Goal: Transaction & Acquisition: Purchase product/service

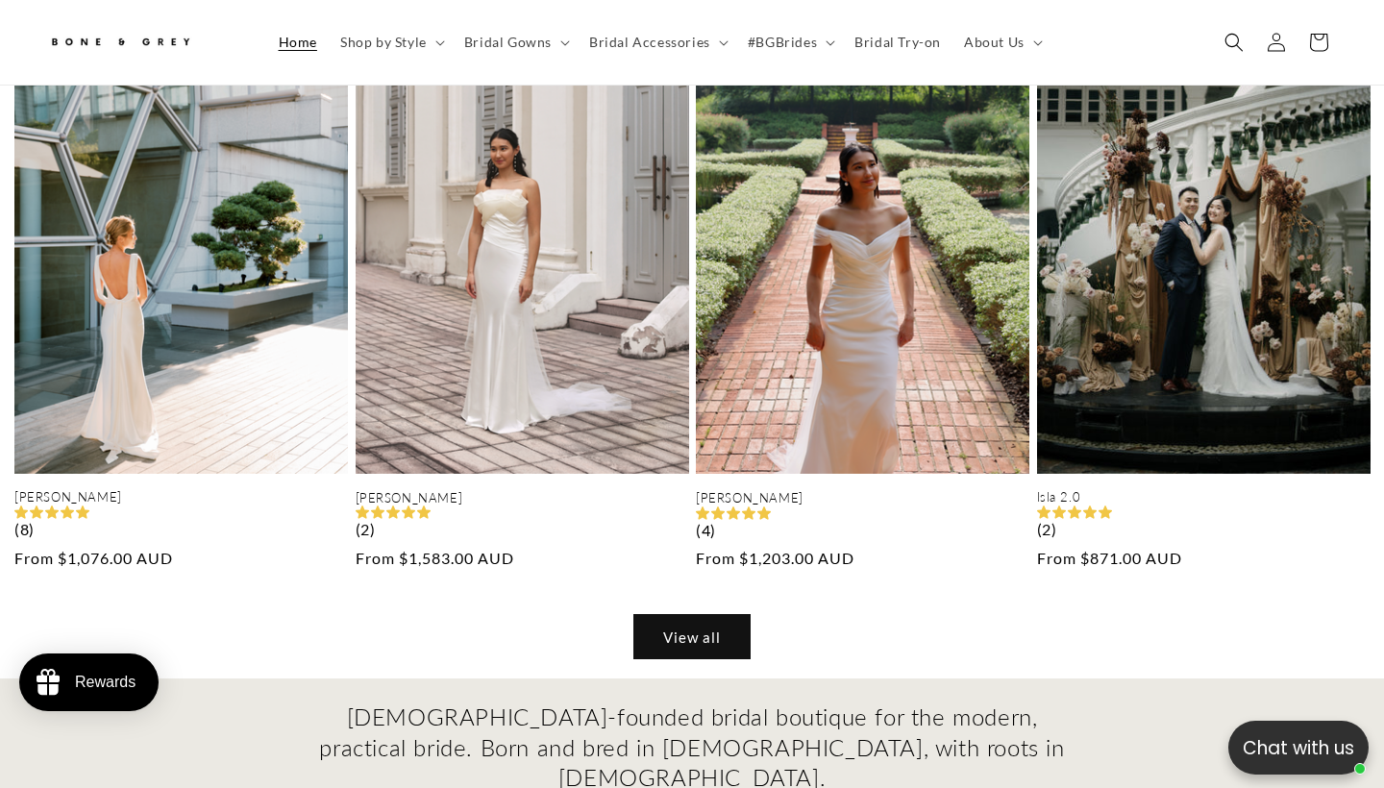
scroll to position [0, 467]
click at [704, 614] on link "View all" at bounding box center [691, 636] width 117 height 45
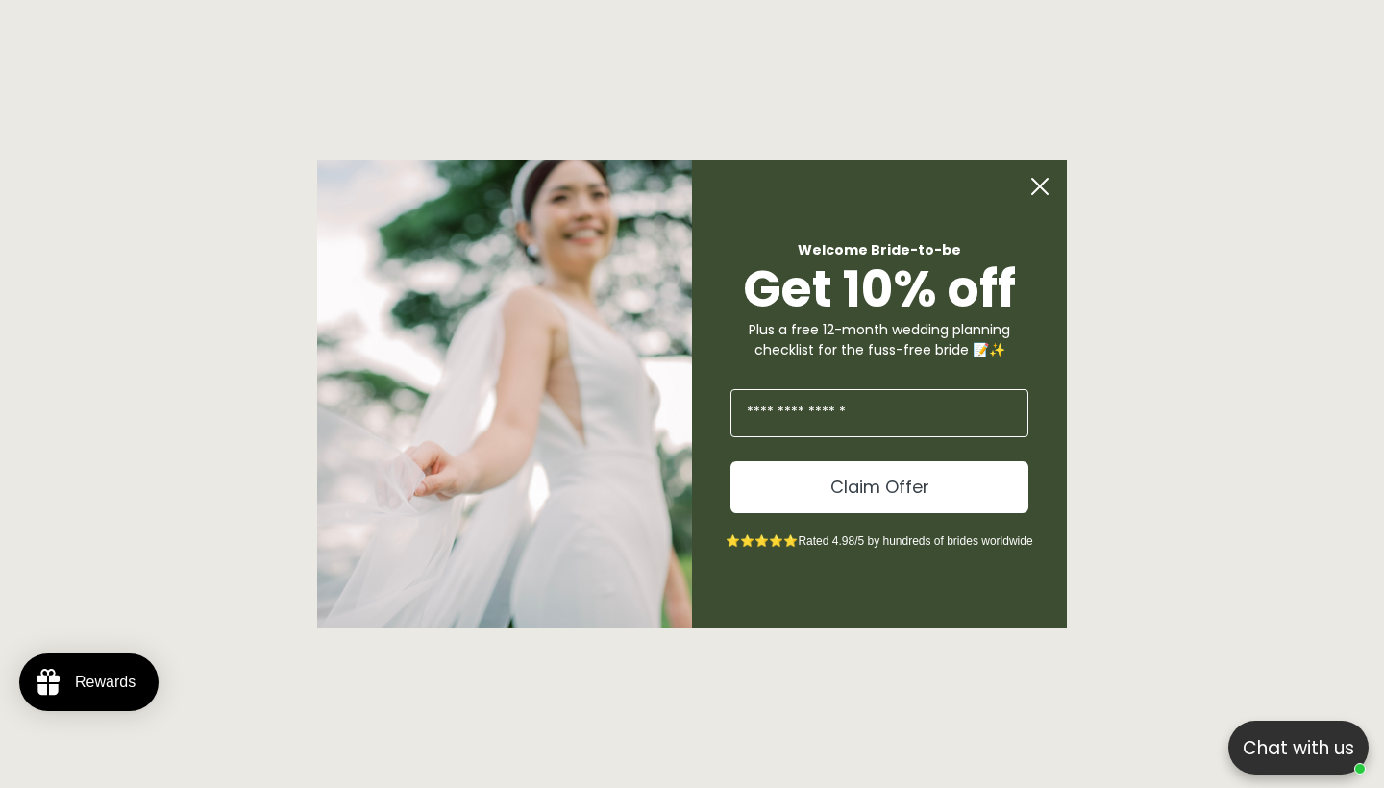
scroll to position [1971, 0]
click at [1033, 210] on div "Welcome Bride-to-be Get 10% off Plus a free 12-month wedding planning checklist…" at bounding box center [870, 394] width 356 height 469
click at [1040, 178] on circle "Close dialog" at bounding box center [1040, 186] width 37 height 37
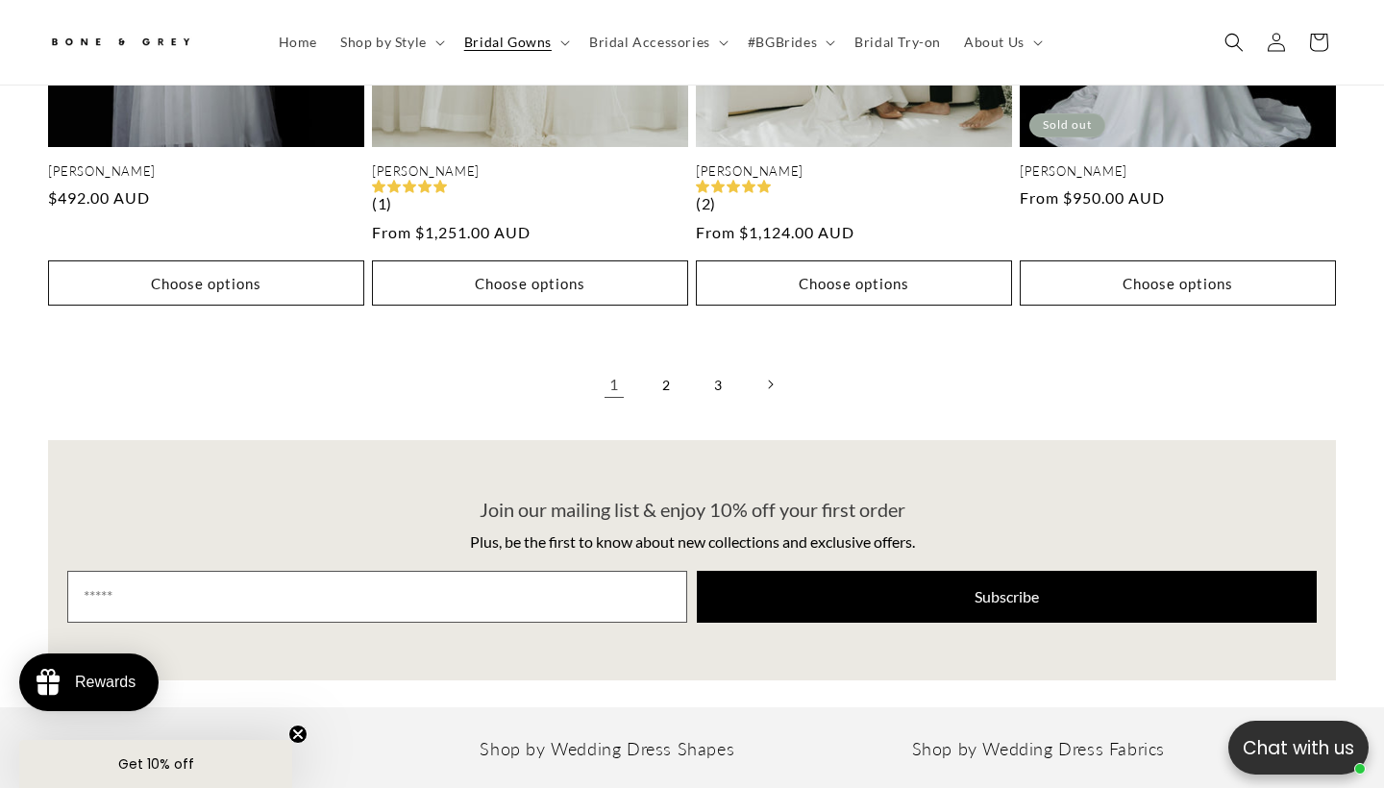
scroll to position [4136, 0]
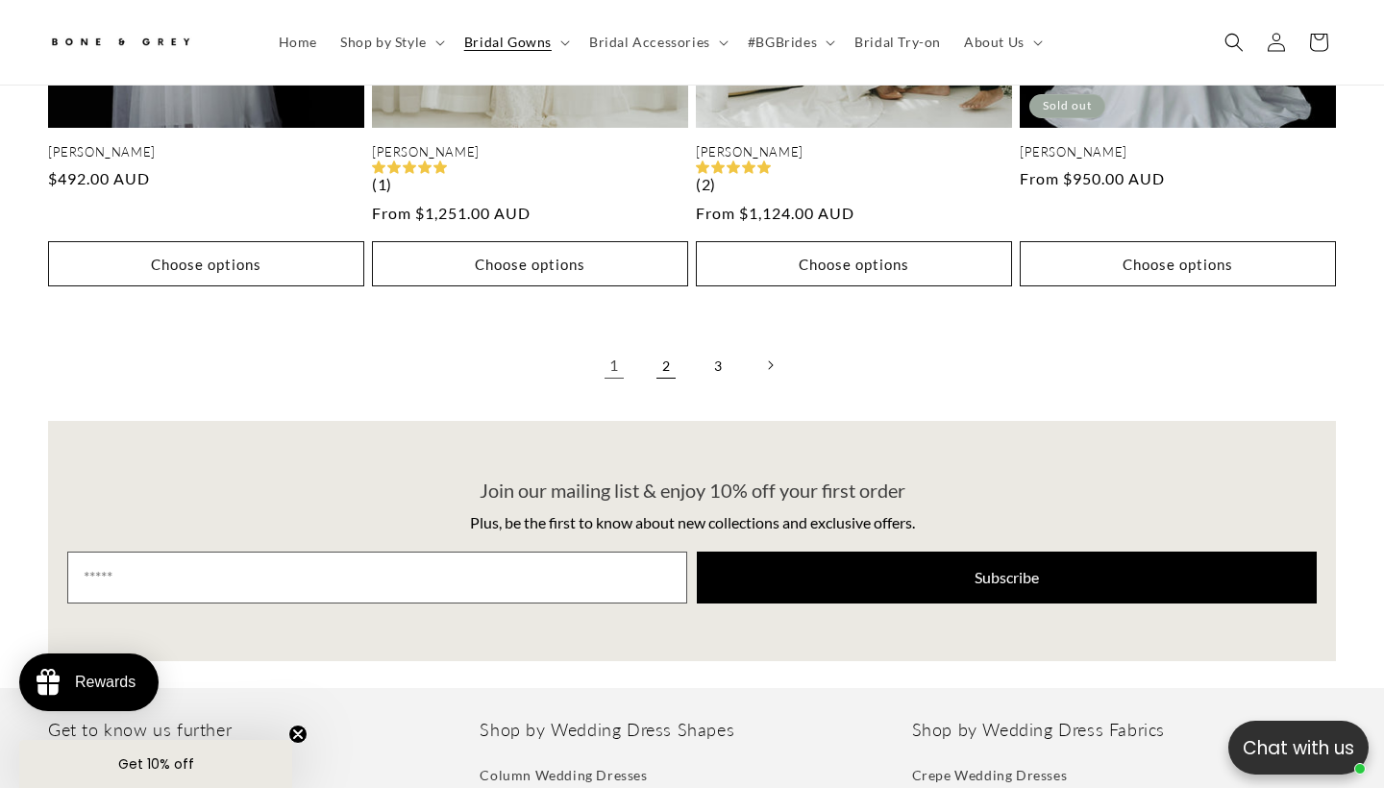
click at [662, 344] on link "2" at bounding box center [666, 365] width 42 height 42
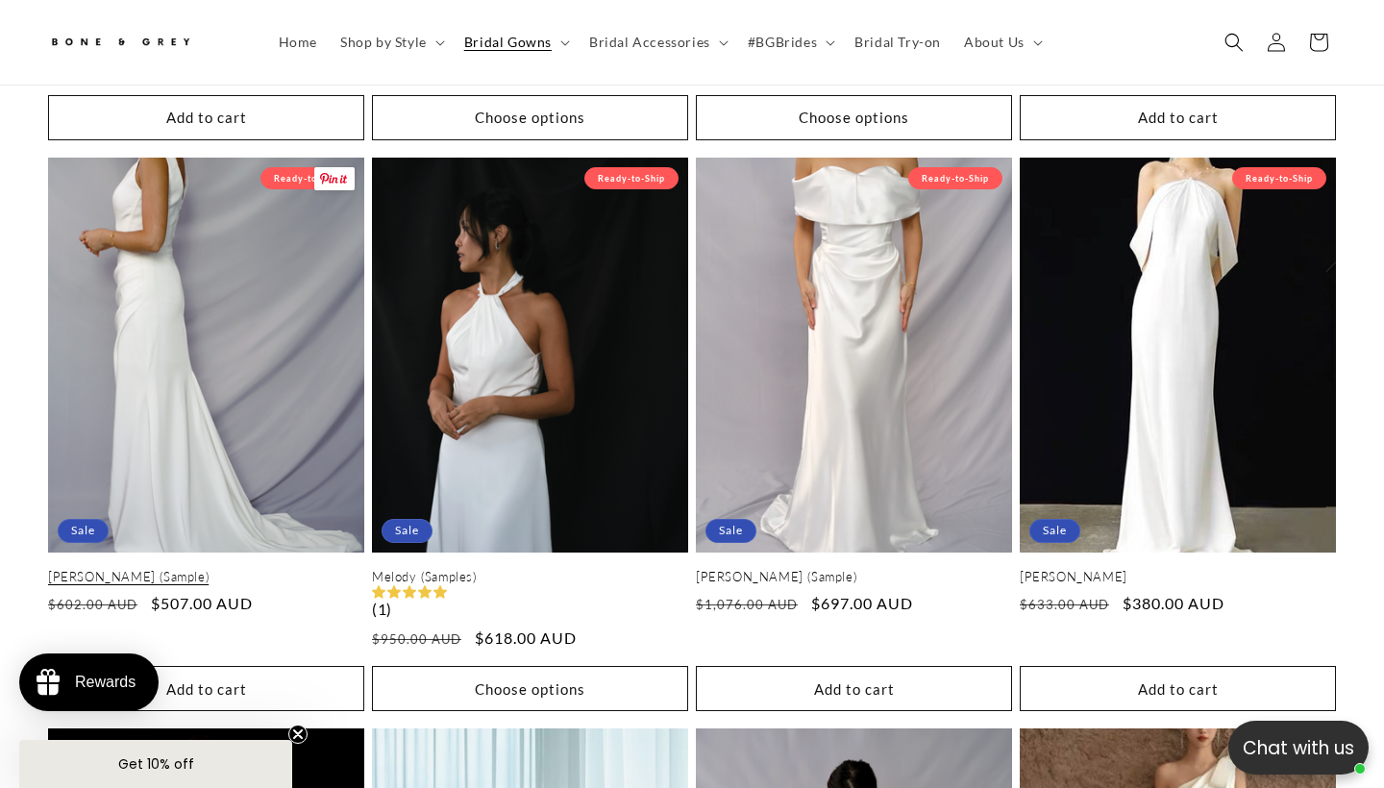
scroll to position [0, 467]
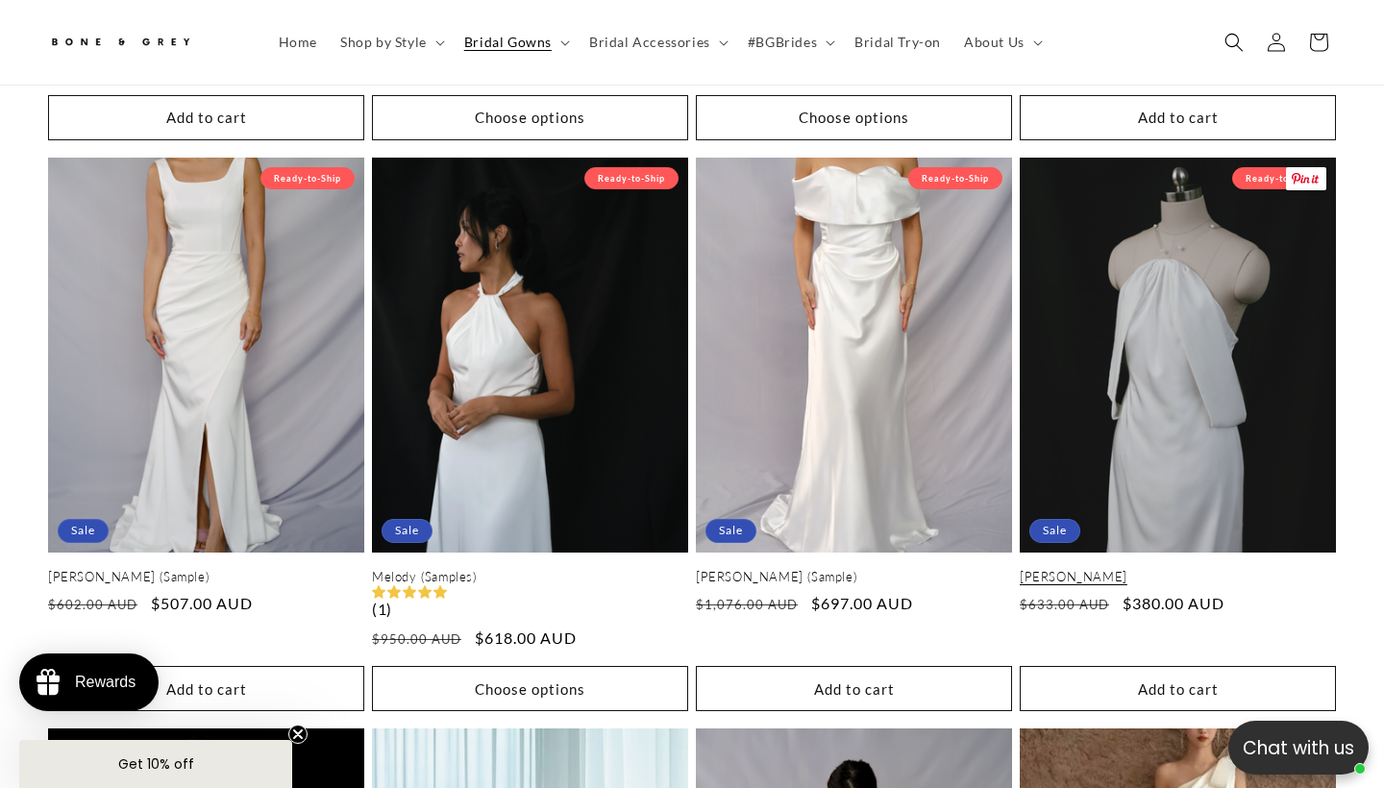
click at [1215, 569] on link "[PERSON_NAME]" at bounding box center [1178, 577] width 316 height 16
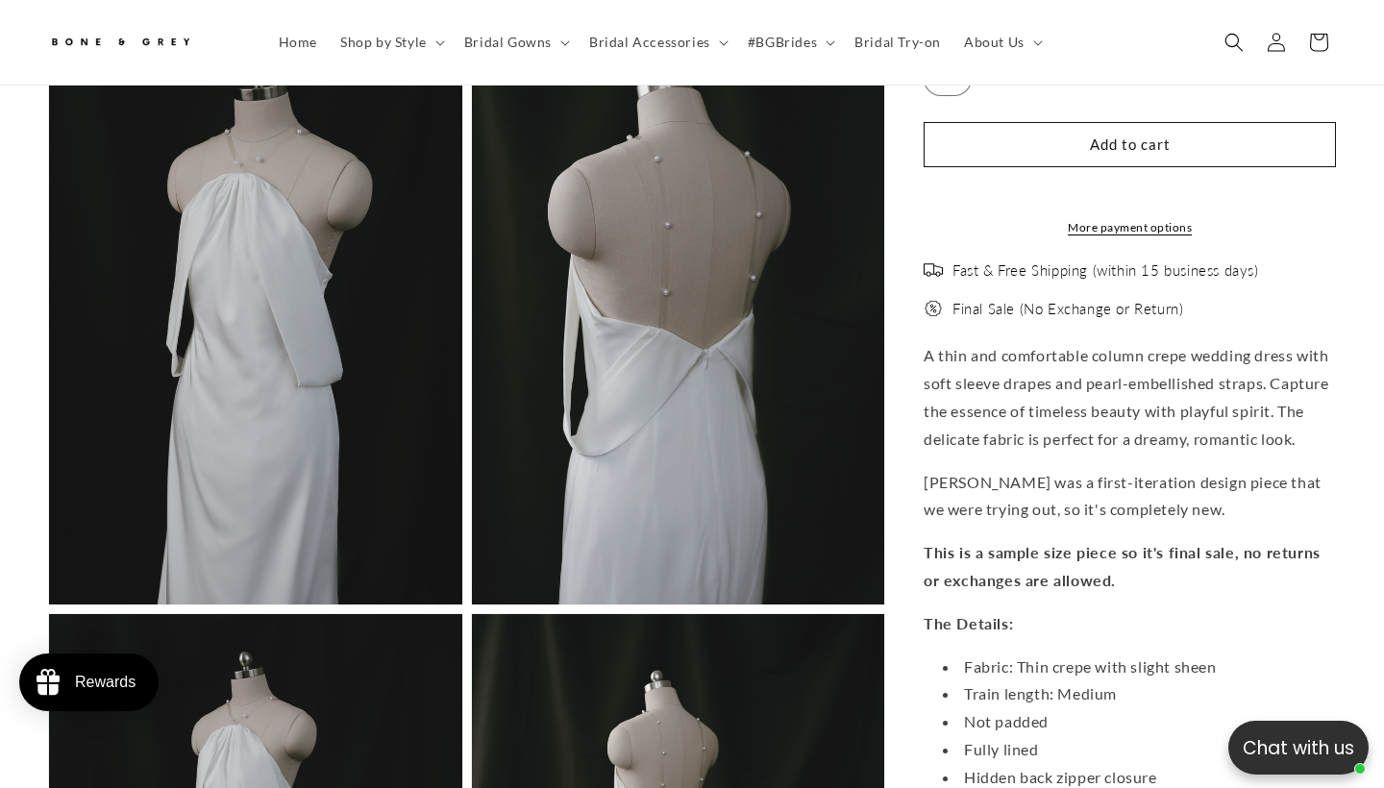
scroll to position [1341, 0]
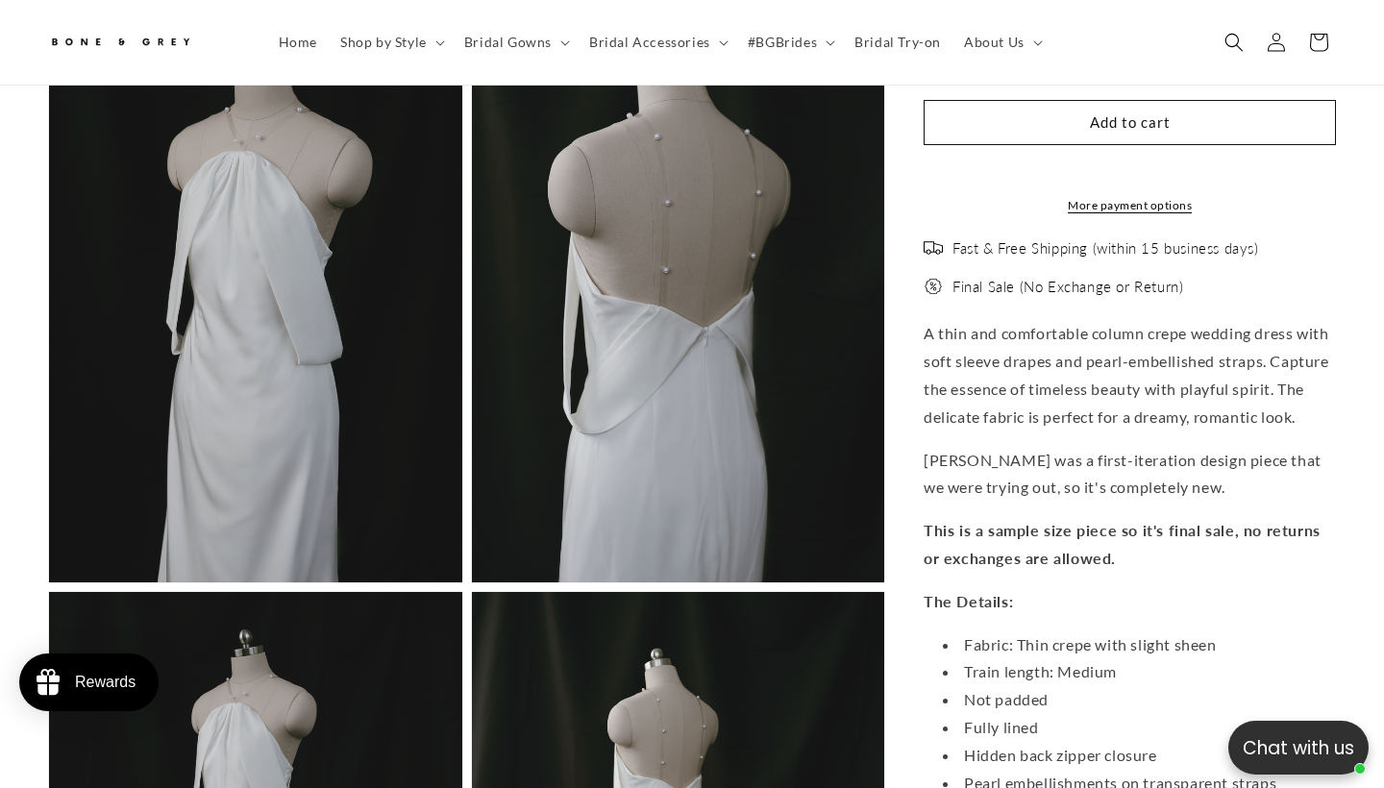
select select "**********"
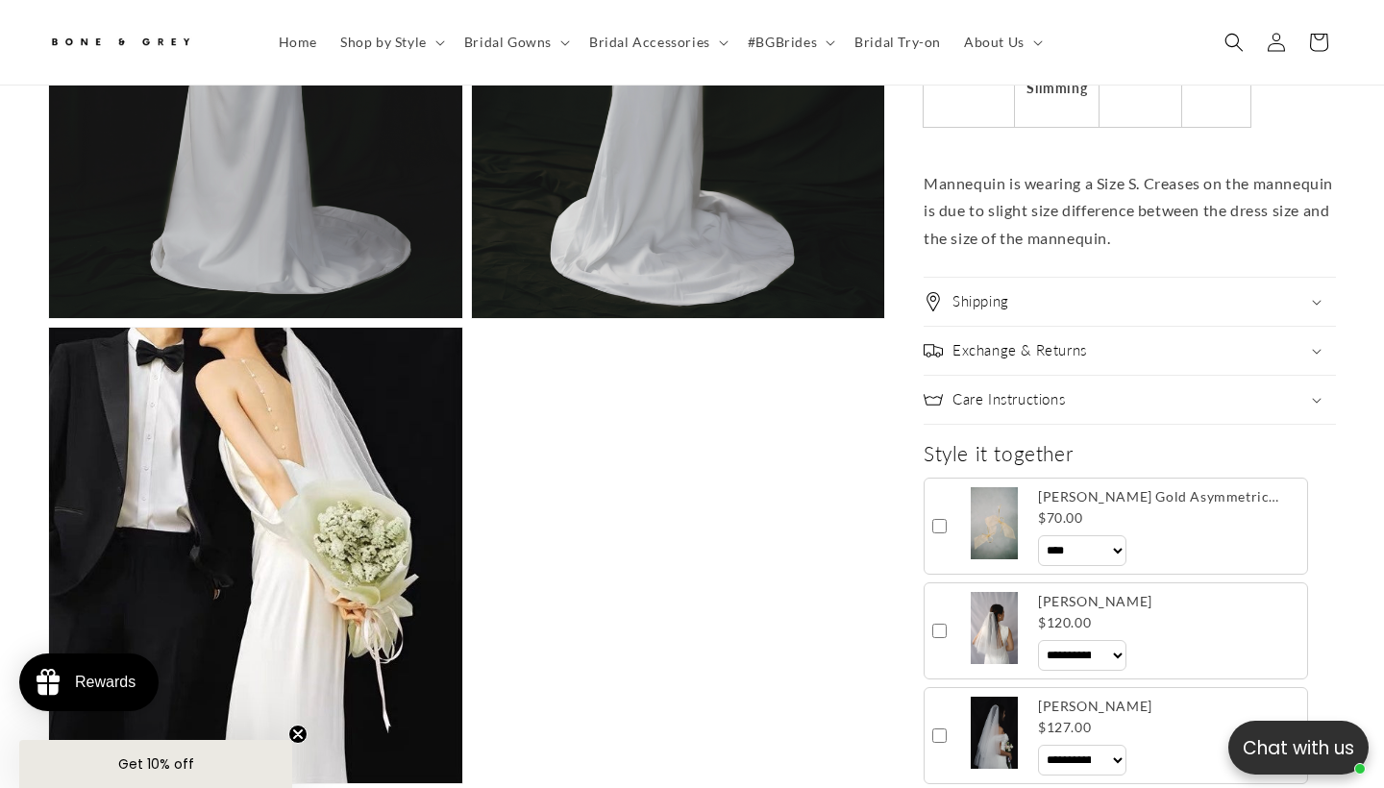
scroll to position [0, 0]
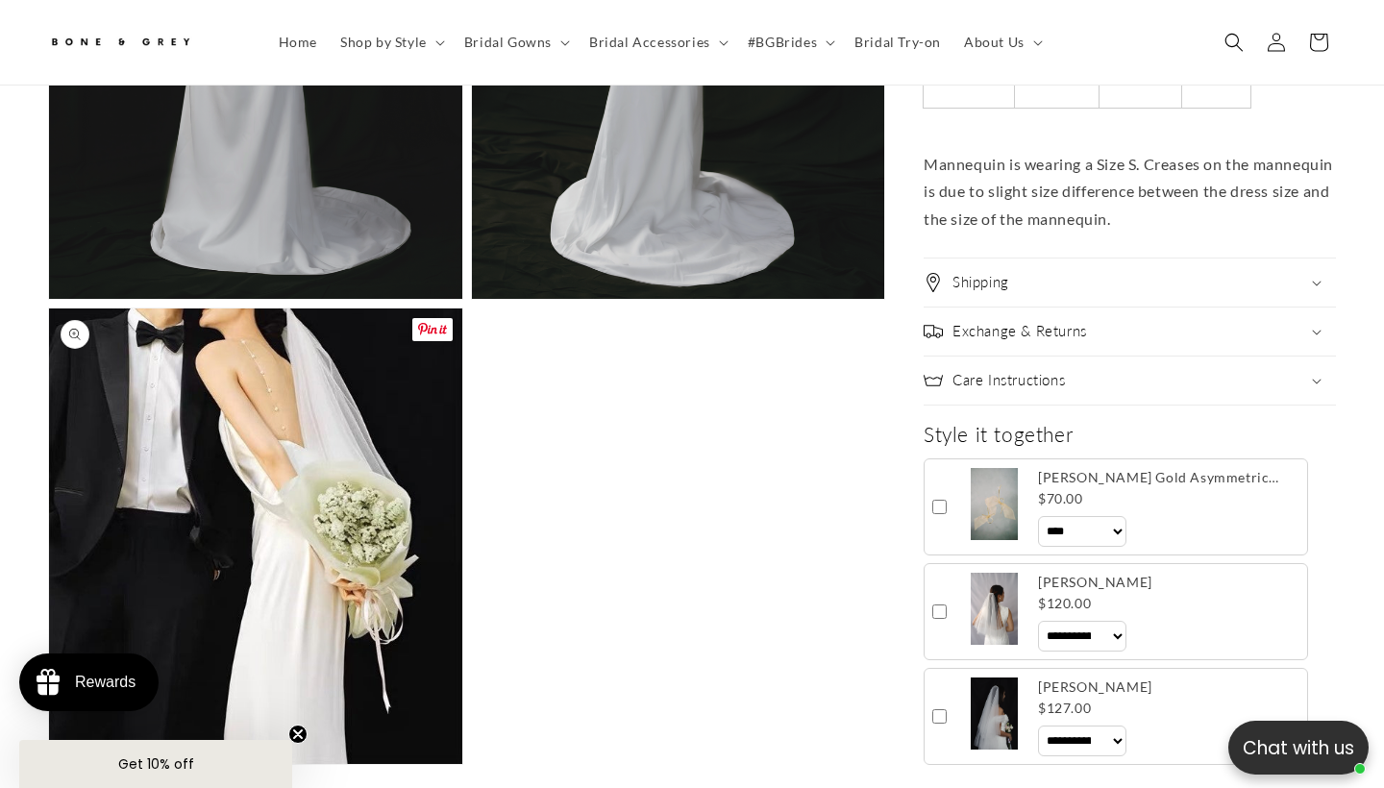
click at [49, 764] on button "Open media 6 in modal" at bounding box center [49, 764] width 0 height 0
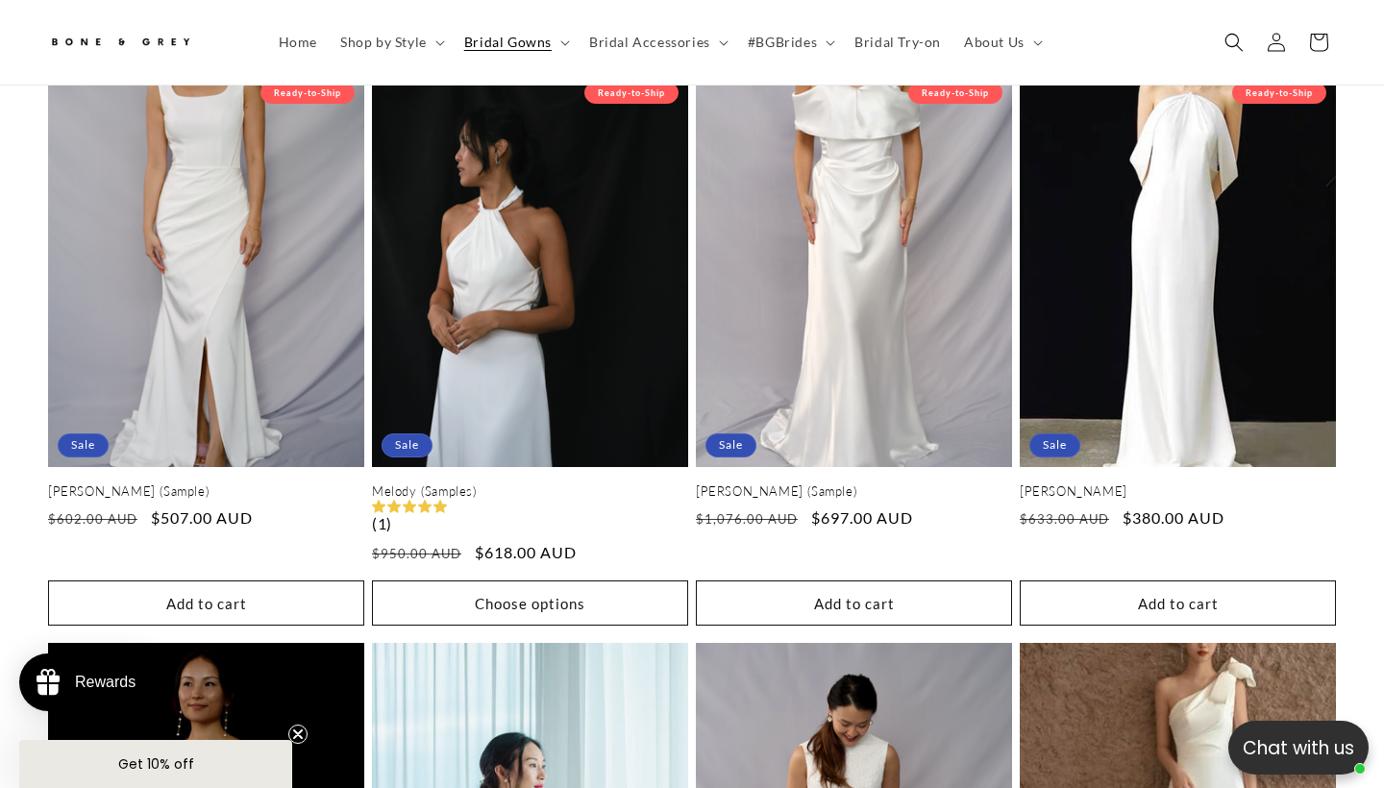
scroll to position [3138, 0]
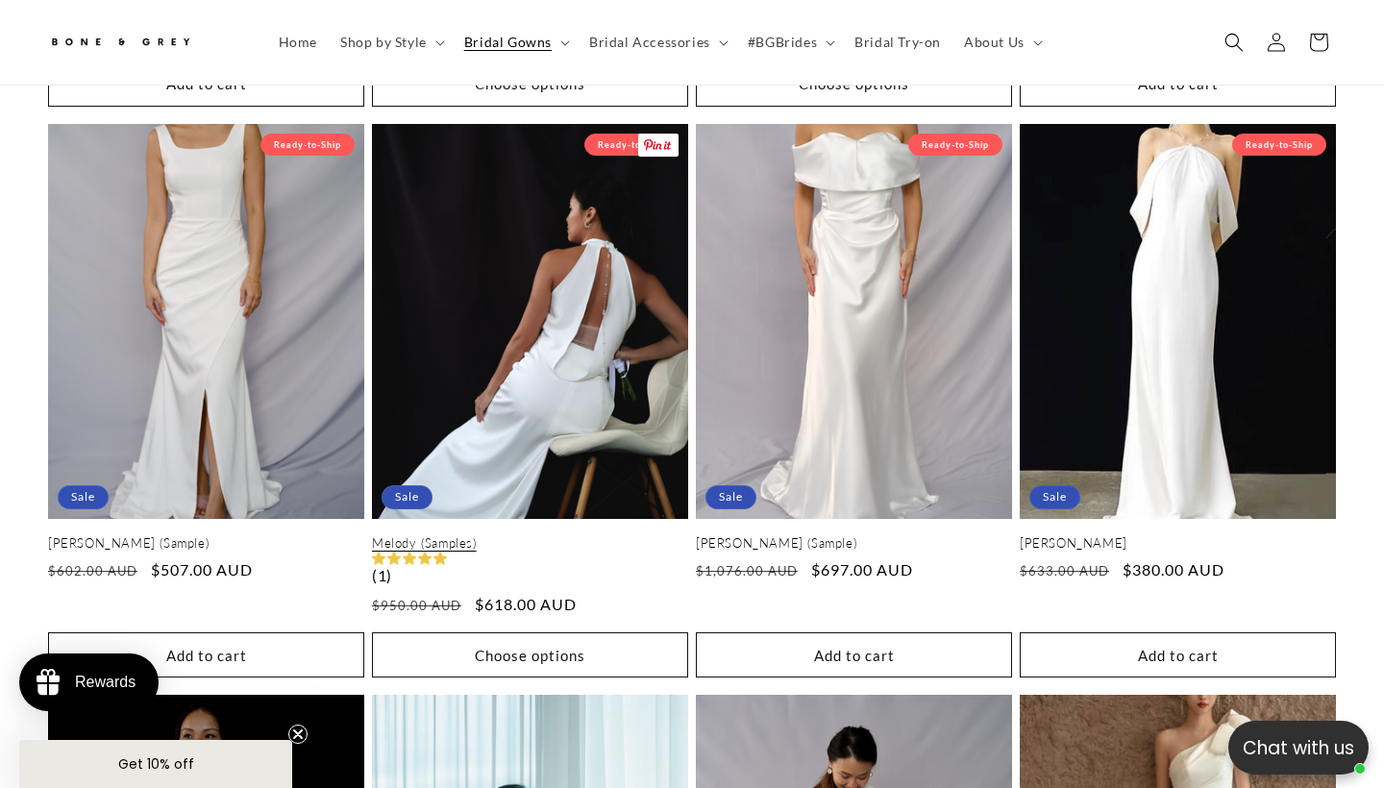
click at [569, 535] on link "Melody (Samples)" at bounding box center [530, 543] width 316 height 16
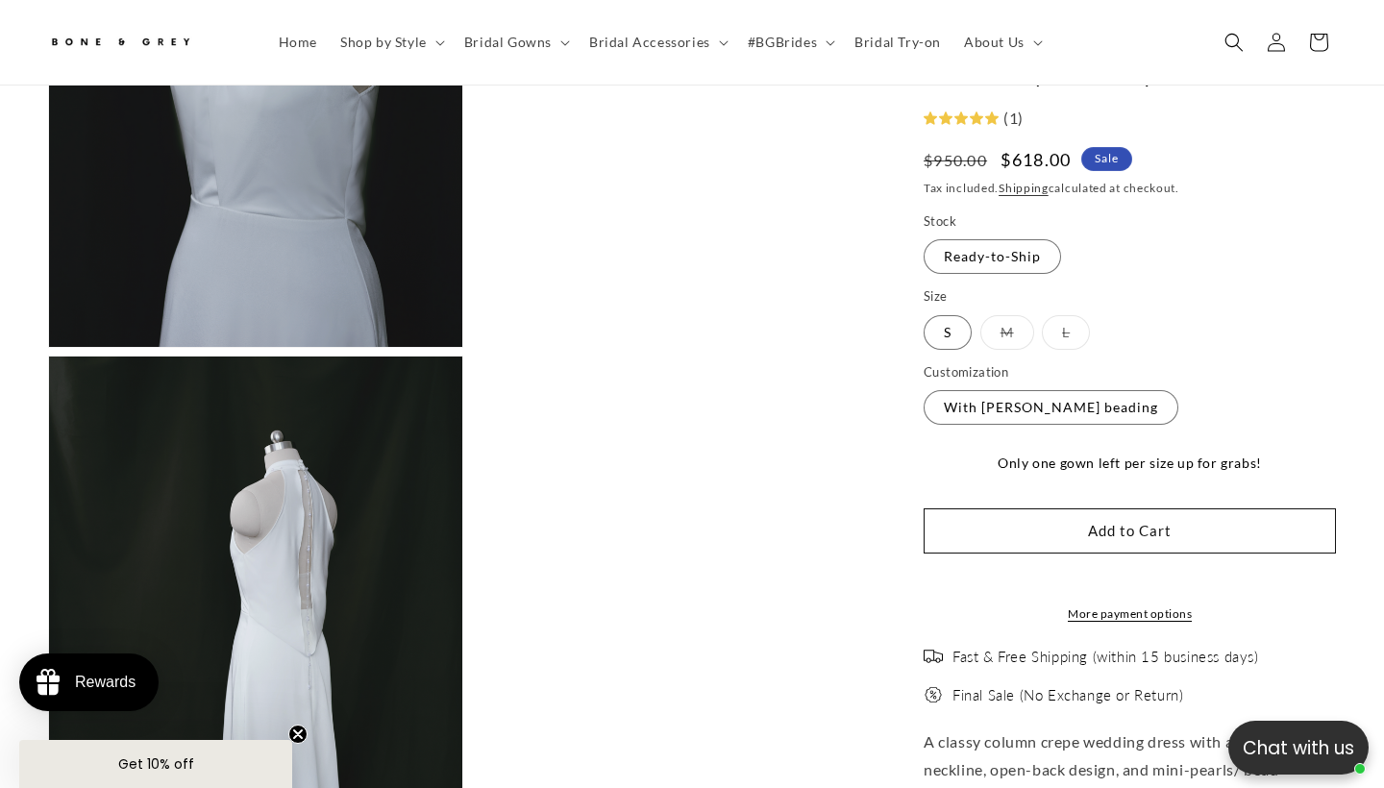
scroll to position [0, 934]
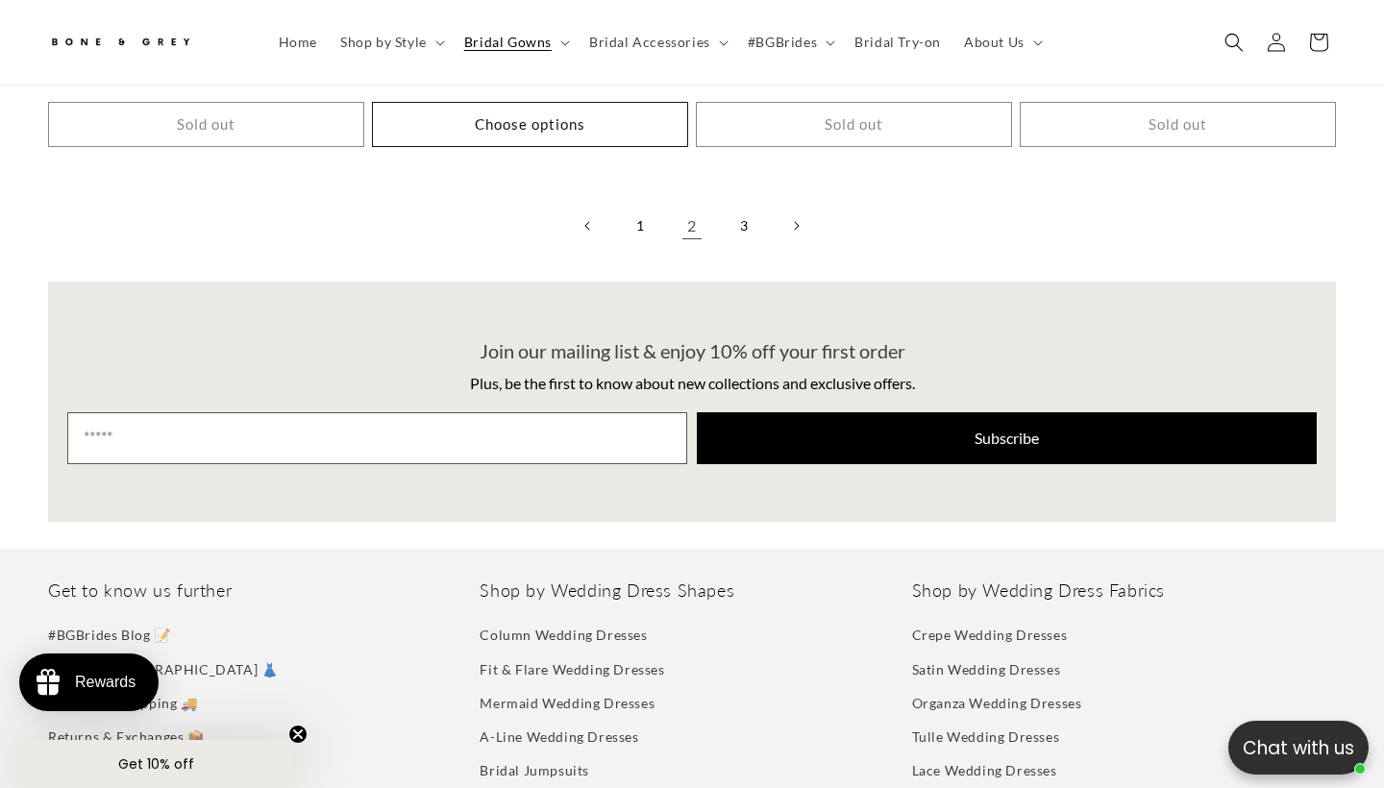
scroll to position [4226, 0]
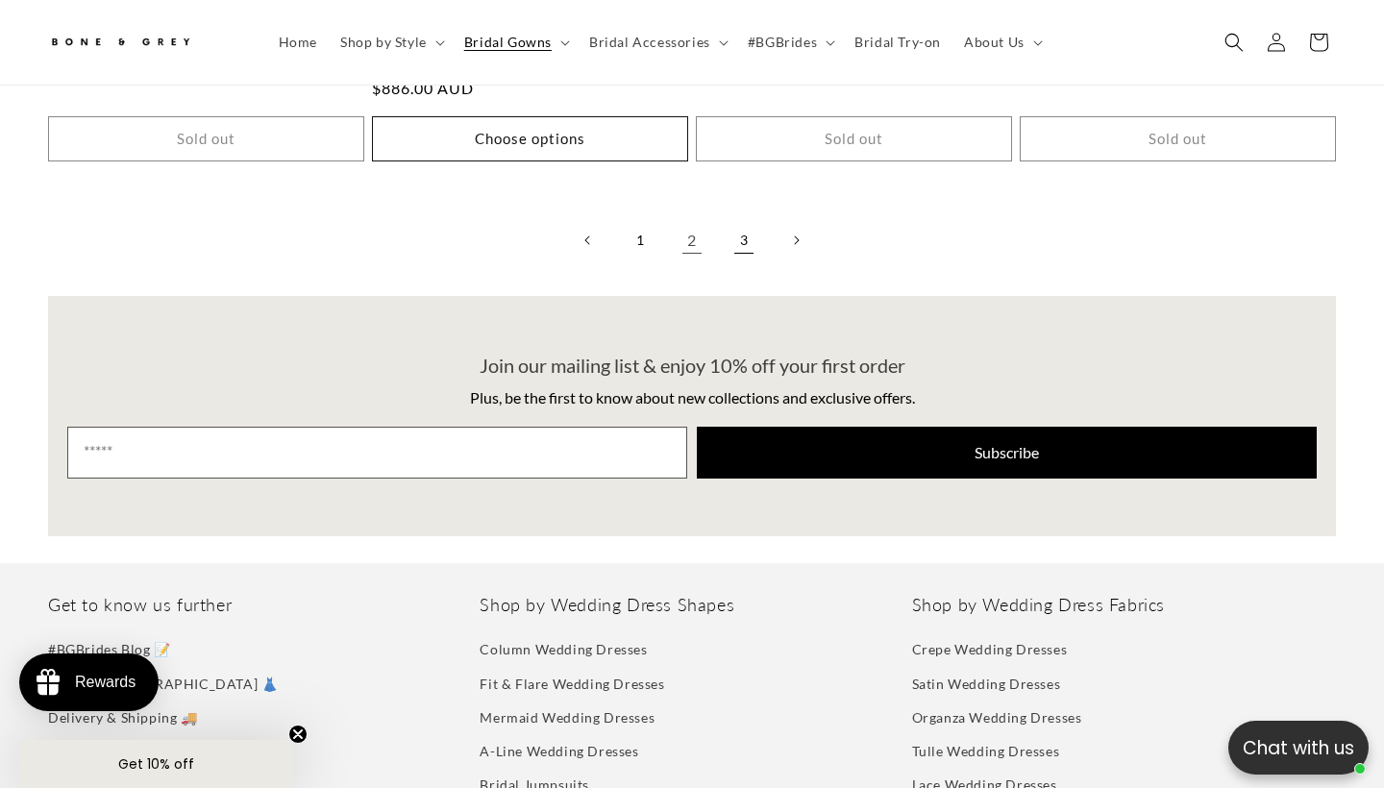
click at [743, 219] on link "3" at bounding box center [744, 240] width 42 height 42
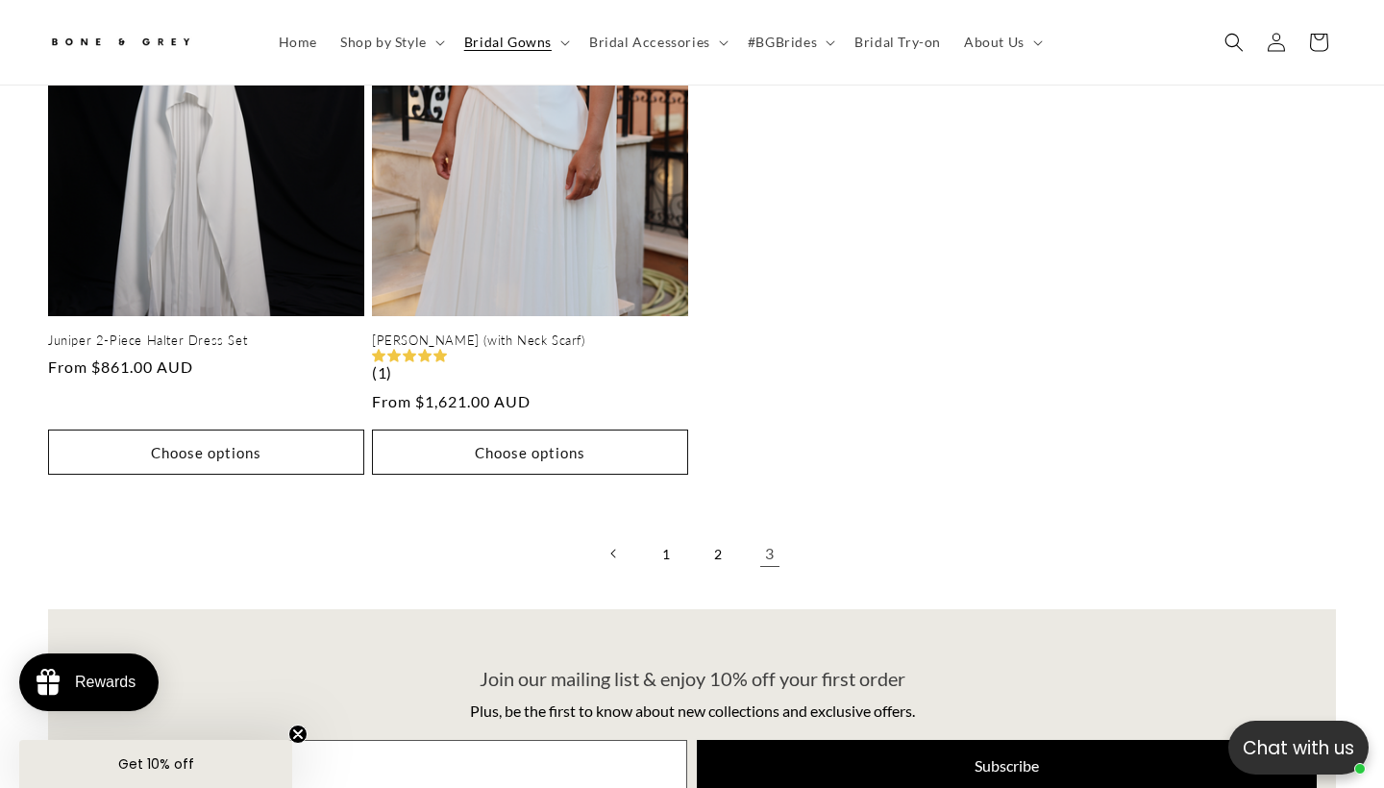
scroll to position [1780, 0]
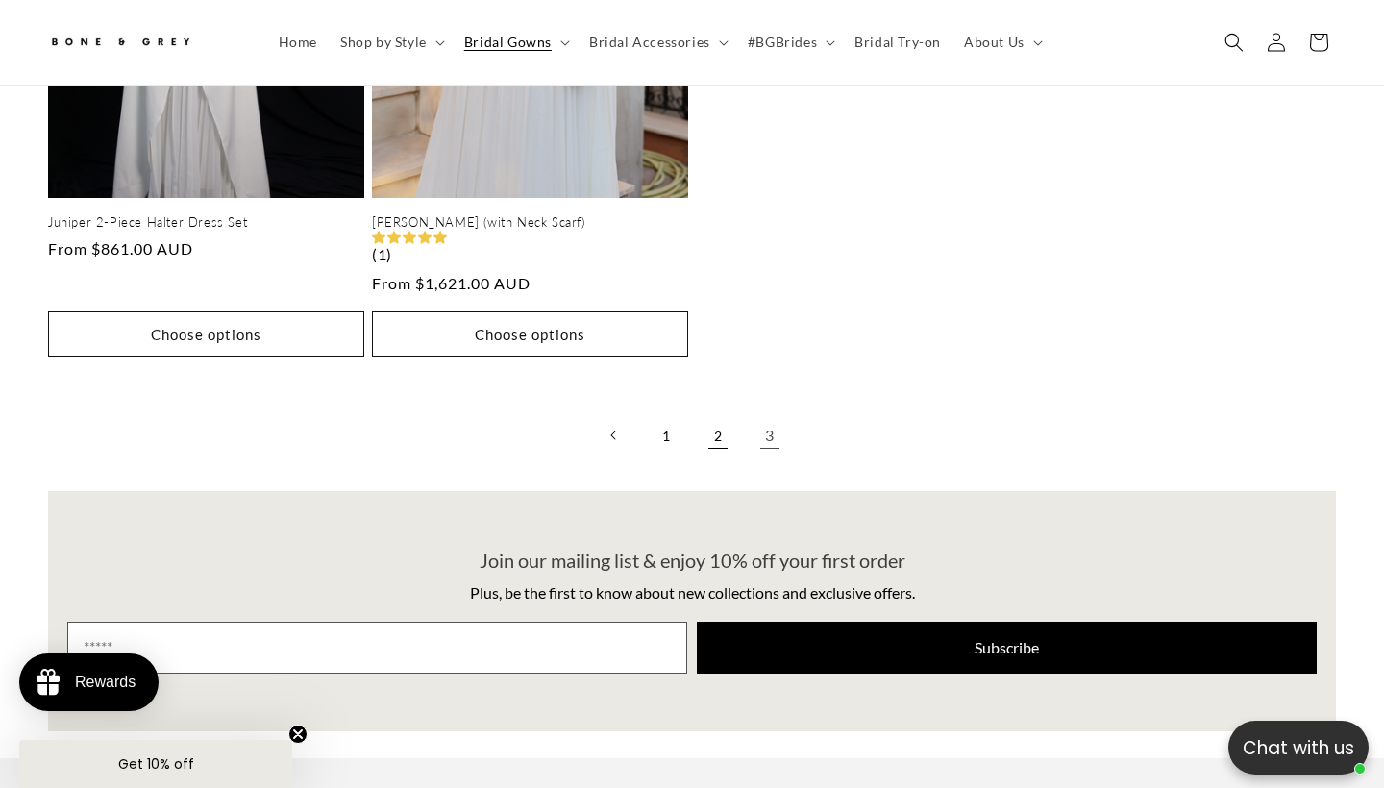
click at [711, 419] on link "2" at bounding box center [718, 435] width 42 height 42
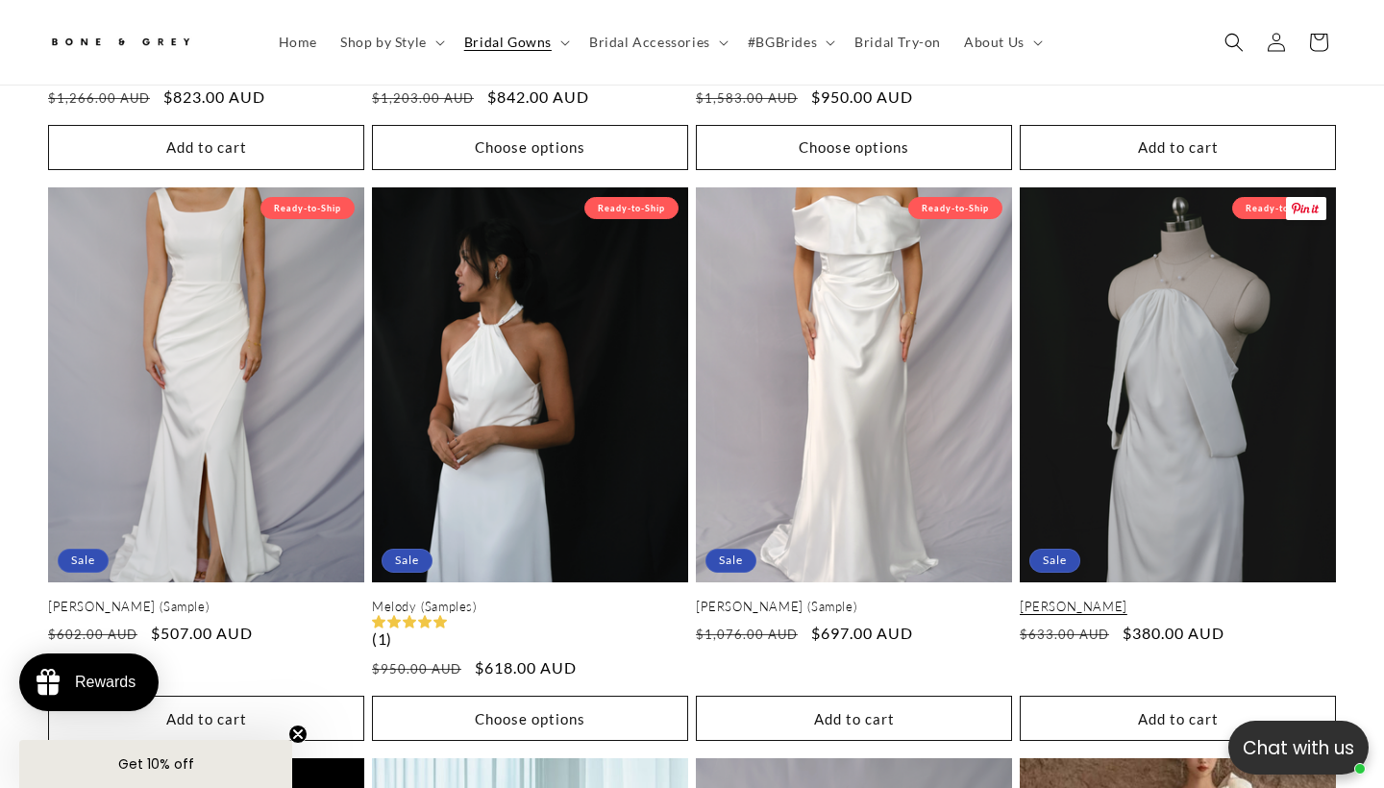
click at [1153, 599] on link "Jenny" at bounding box center [1178, 607] width 316 height 16
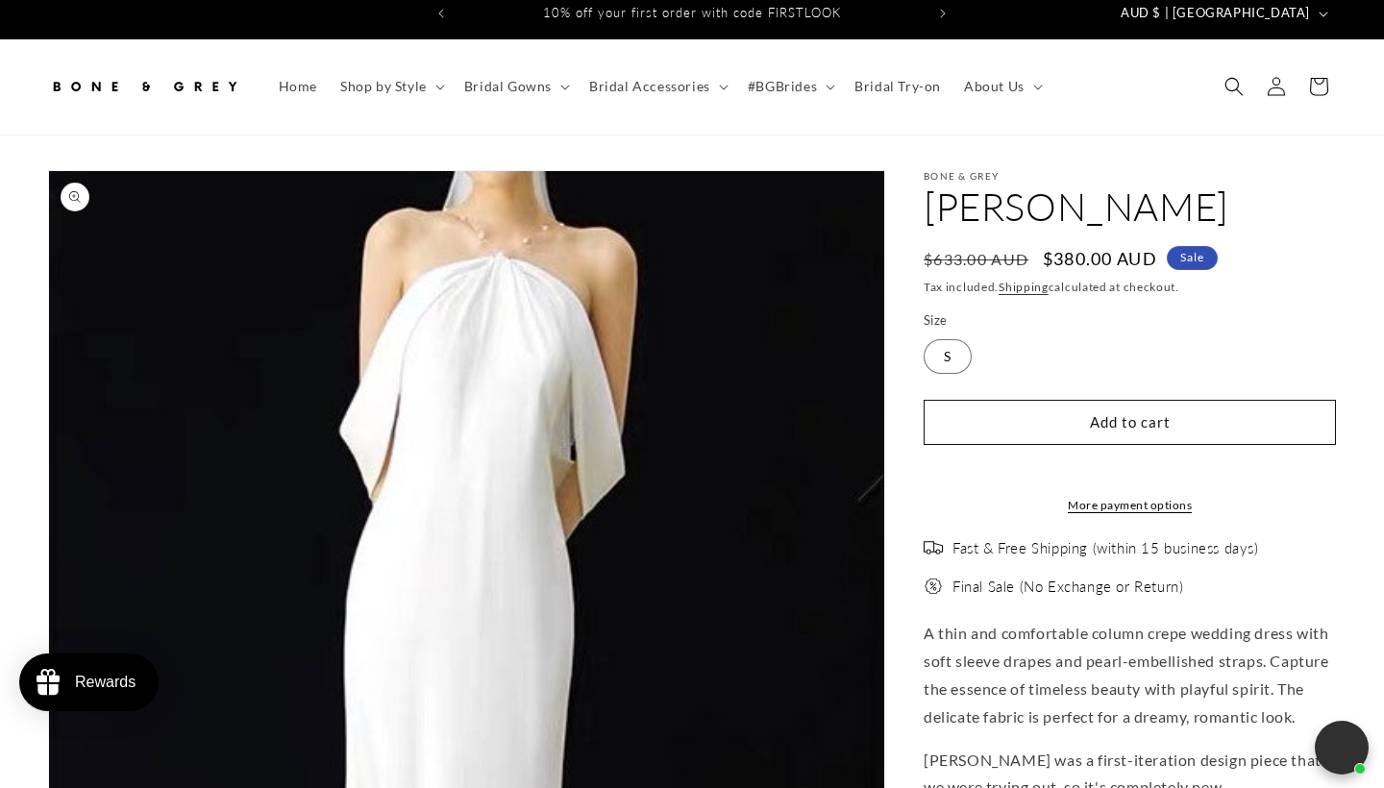
select select "**********"
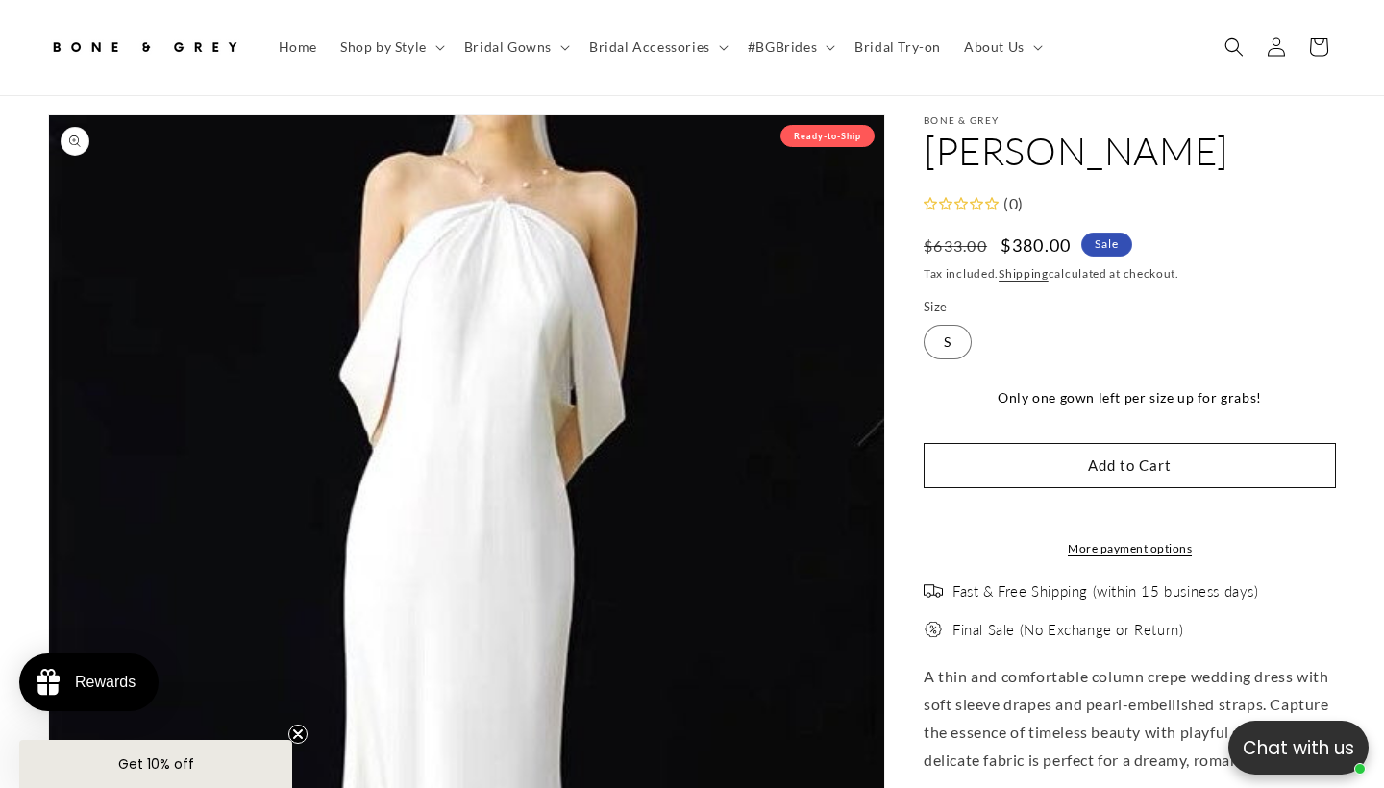
scroll to position [0, 467]
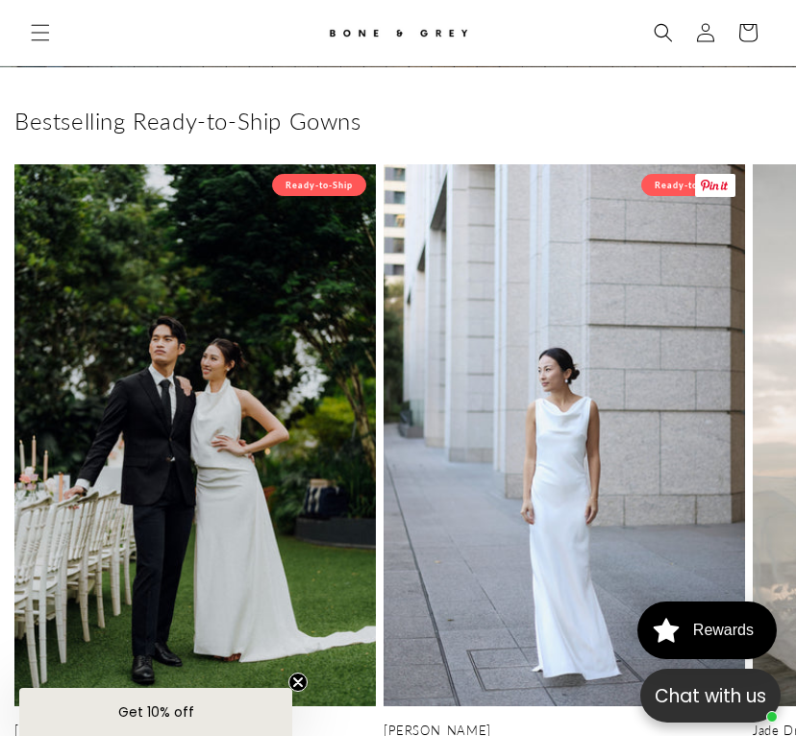
scroll to position [0, 359]
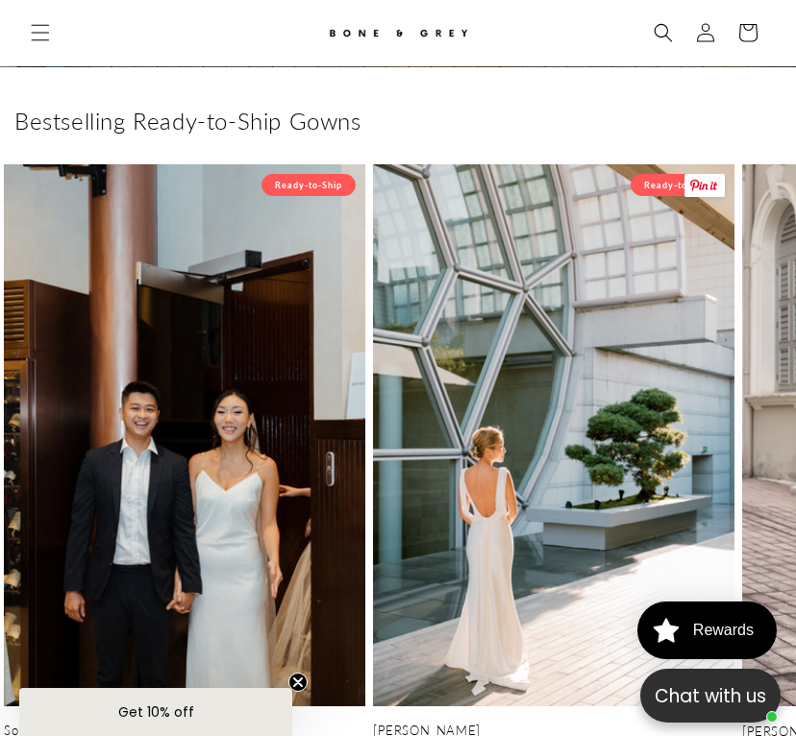
click at [596, 723] on link "[PERSON_NAME]" at bounding box center [553, 731] width 361 height 16
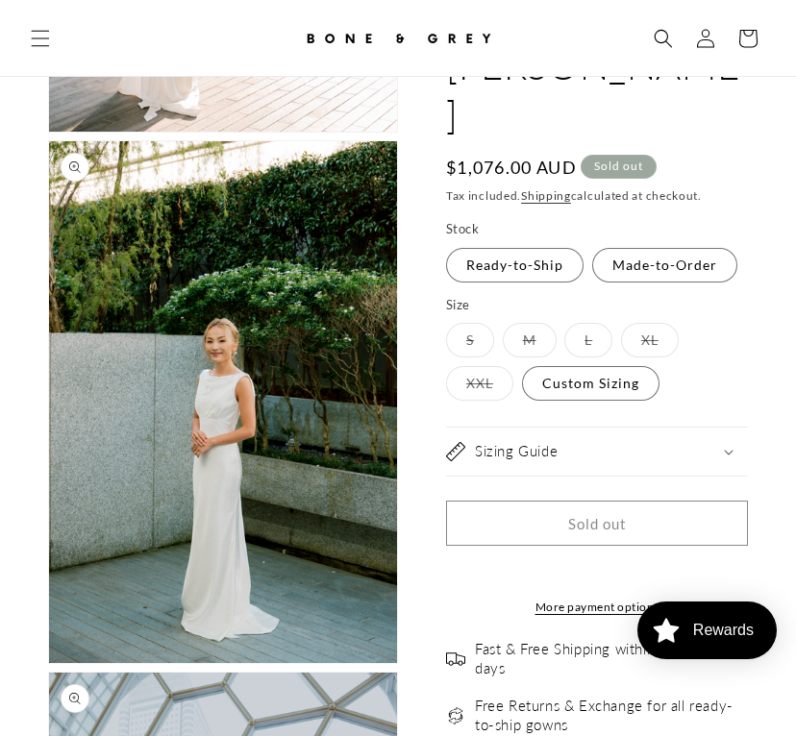
select select "**********"
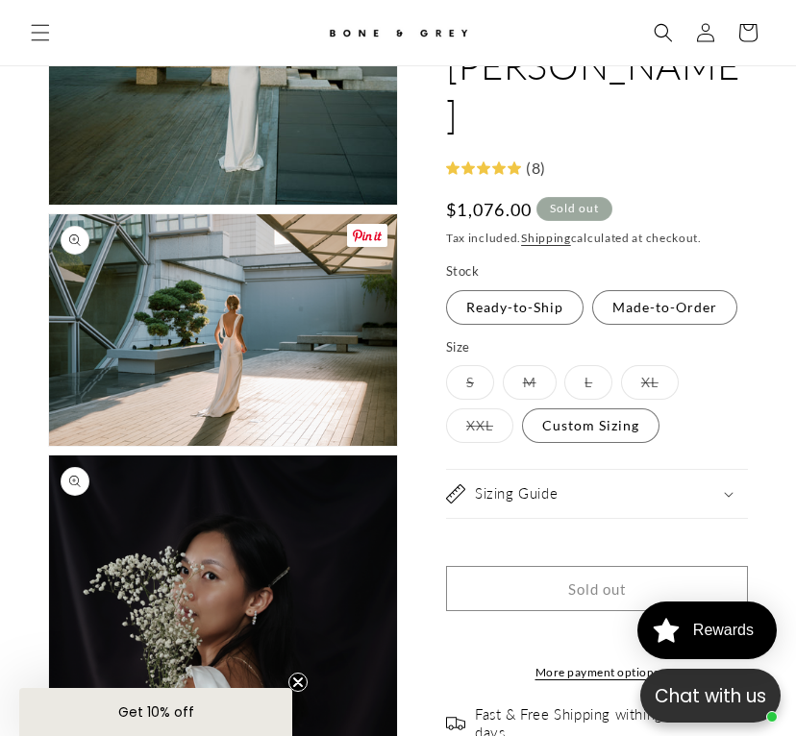
scroll to position [2636, 0]
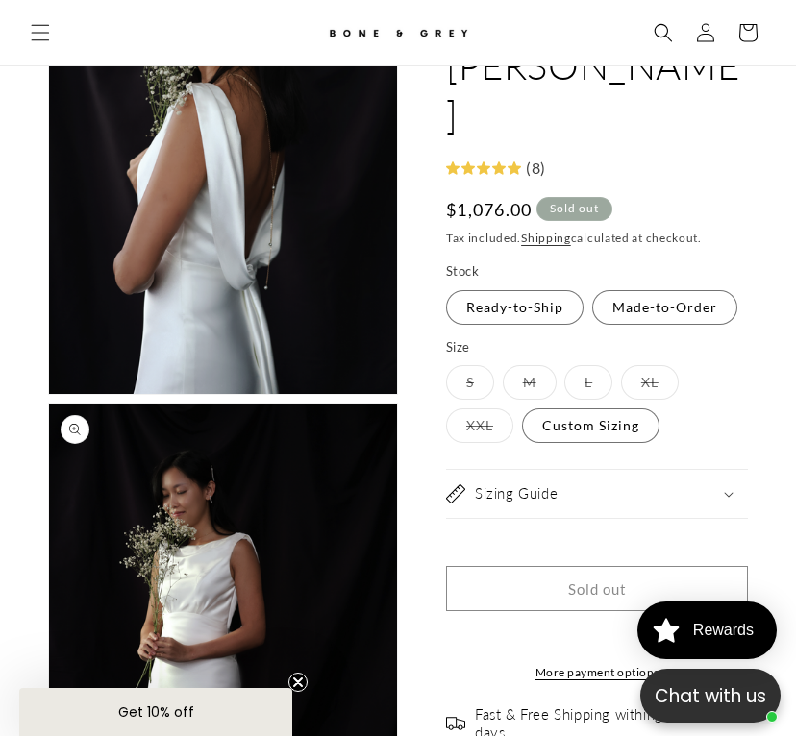
click at [300, 680] on icon "Close teaser" at bounding box center [298, 683] width 8 height 8
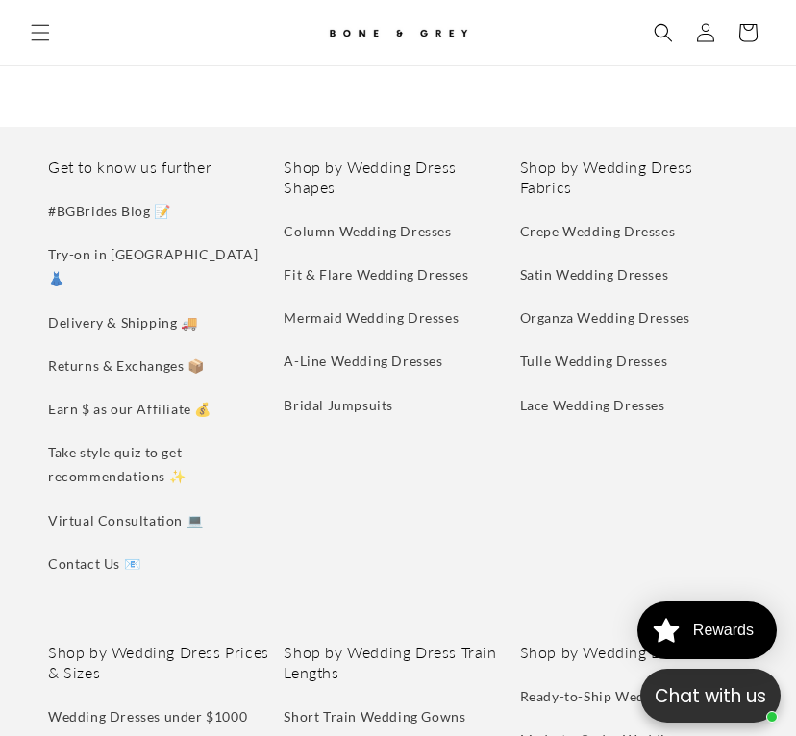
scroll to position [12080, 0]
